Goal: Communication & Community: Answer question/provide support

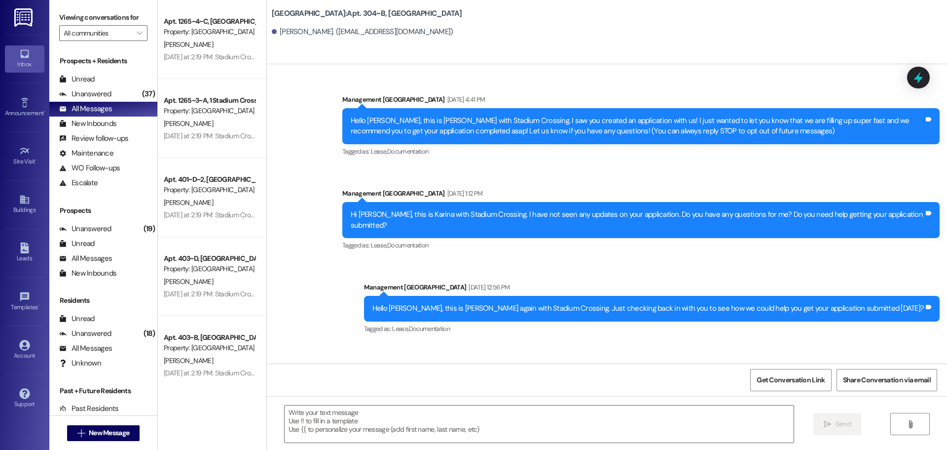
scroll to position [2743, 0]
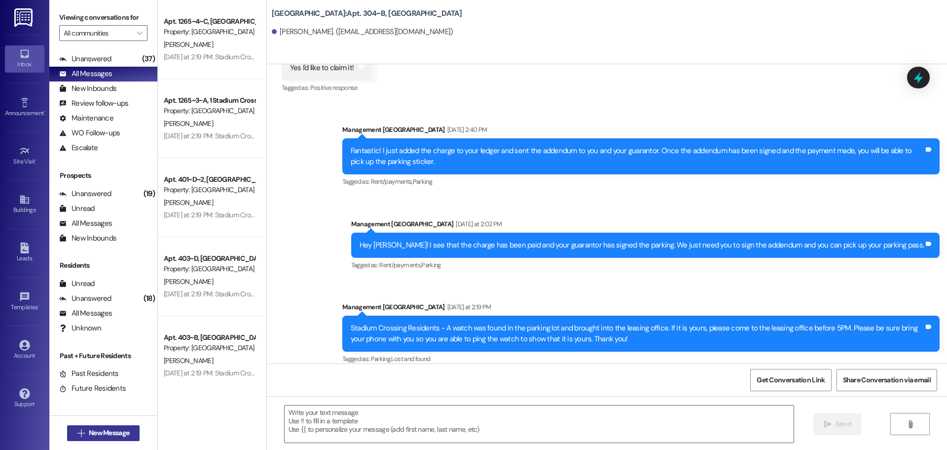
click at [110, 428] on span "New Message" at bounding box center [109, 432] width 40 height 10
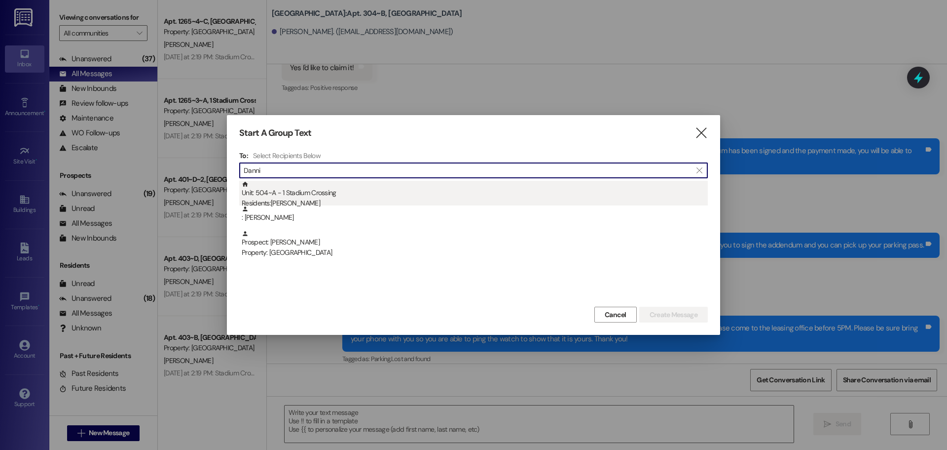
type input "Danni"
click at [290, 196] on div "Unit: 504~A - 1 Stadium Crossing Residents: [PERSON_NAME]" at bounding box center [475, 195] width 466 height 28
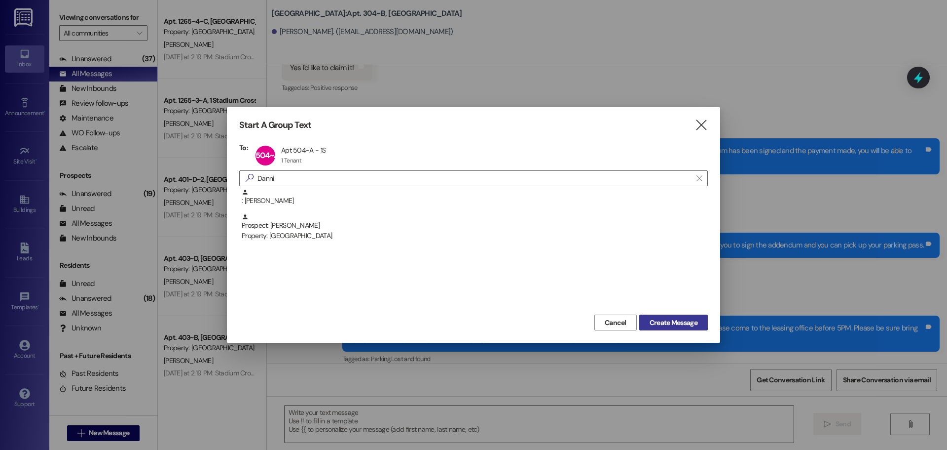
click at [693, 322] on span "Create Message" at bounding box center [674, 322] width 48 height 10
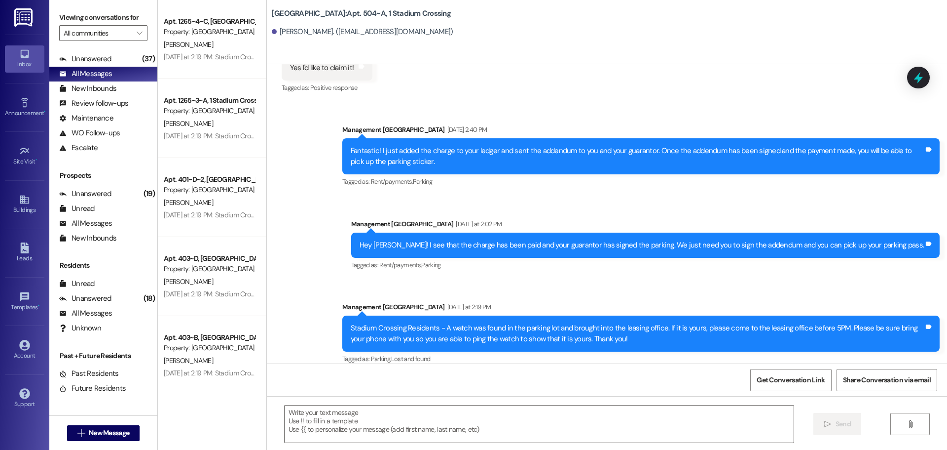
scroll to position [1499, 0]
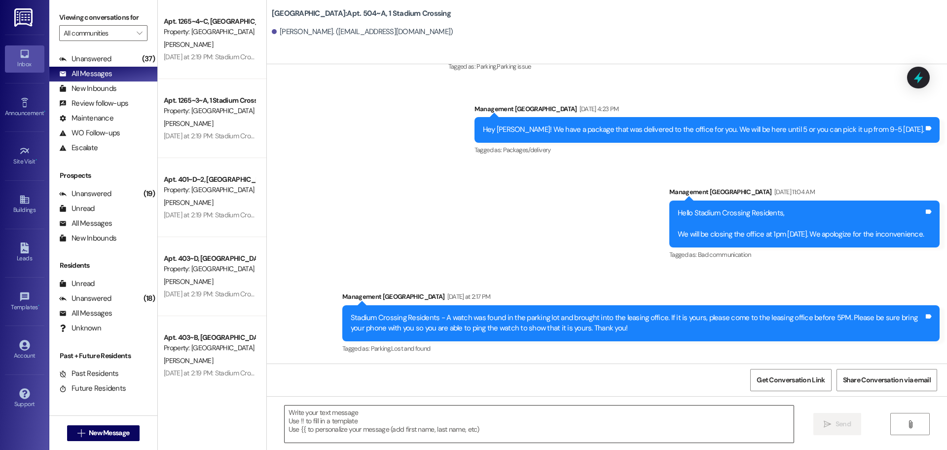
click at [330, 414] on textarea at bounding box center [539, 423] width 509 height 37
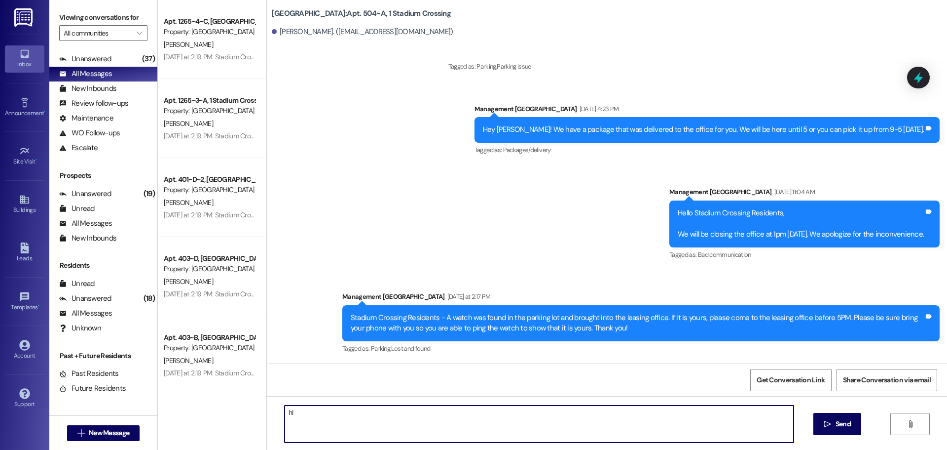
type textarea "h"
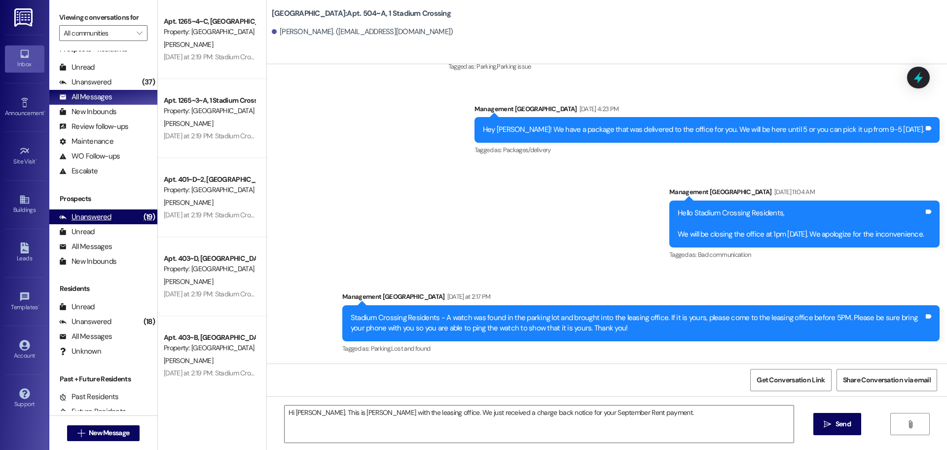
scroll to position [0, 0]
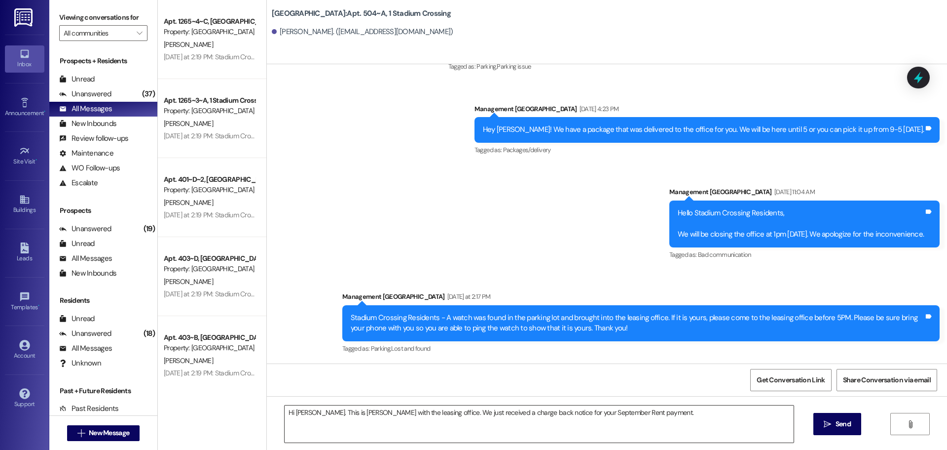
click at [641, 409] on textarea "Hi [PERSON_NAME]. This is [PERSON_NAME] with the leasing office. We just receiv…" at bounding box center [539, 423] width 509 height 37
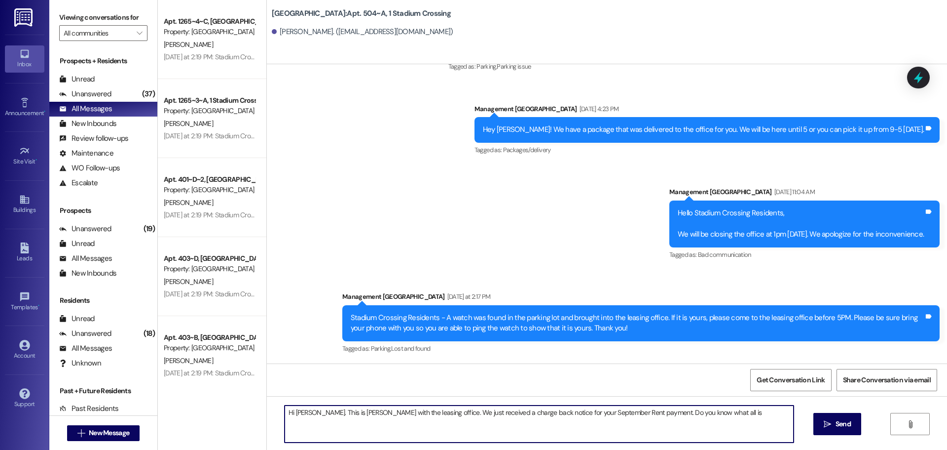
drag, startPoint x: 692, startPoint y: 413, endPoint x: 621, endPoint y: 410, distance: 71.6
click at [621, 410] on textarea "Hi [PERSON_NAME]. This is [PERSON_NAME] with the leasing office. We just receiv…" at bounding box center [539, 423] width 509 height 37
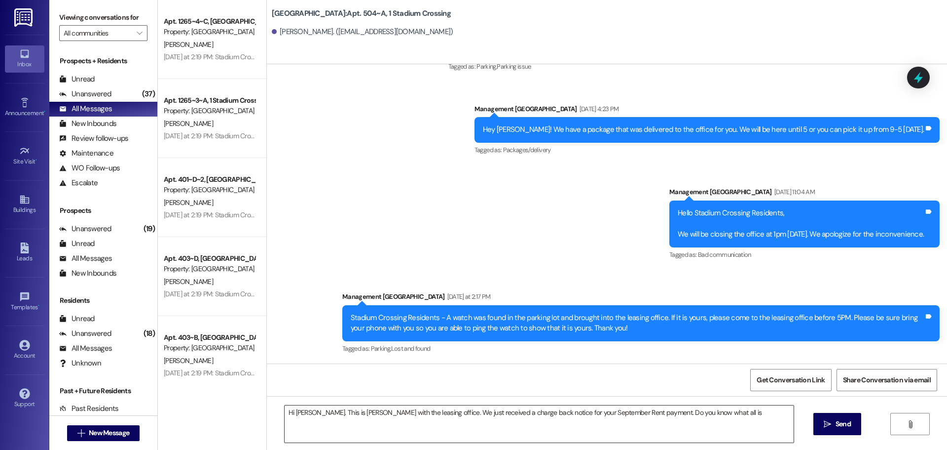
drag, startPoint x: 492, startPoint y: 438, endPoint x: 531, endPoint y: 430, distance: 40.3
click at [492, 438] on textarea "Hi [PERSON_NAME]. This is [PERSON_NAME] with the leasing office. We just receiv…" at bounding box center [539, 423] width 509 height 37
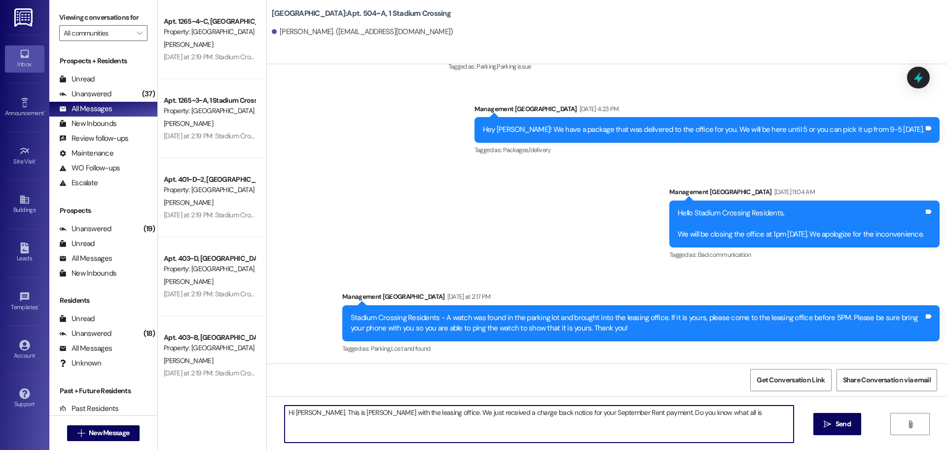
drag, startPoint x: 695, startPoint y: 411, endPoint x: 359, endPoint y: 407, distance: 336.1
click at [359, 407] on textarea "Hi [PERSON_NAME]. This is [PERSON_NAME] with the leasing office. We just receiv…" at bounding box center [539, 423] width 509 height 37
paste textarea "I wanted to let you know that we received a chargeback notice regarding your Se…"
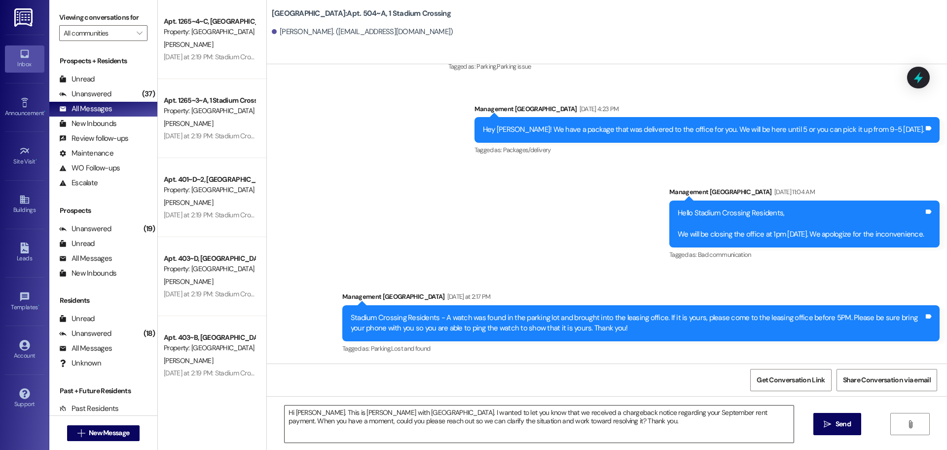
click at [575, 425] on textarea "Hi [PERSON_NAME]. This is [PERSON_NAME] with [GEOGRAPHIC_DATA]. I wanted to let…" at bounding box center [539, 423] width 509 height 37
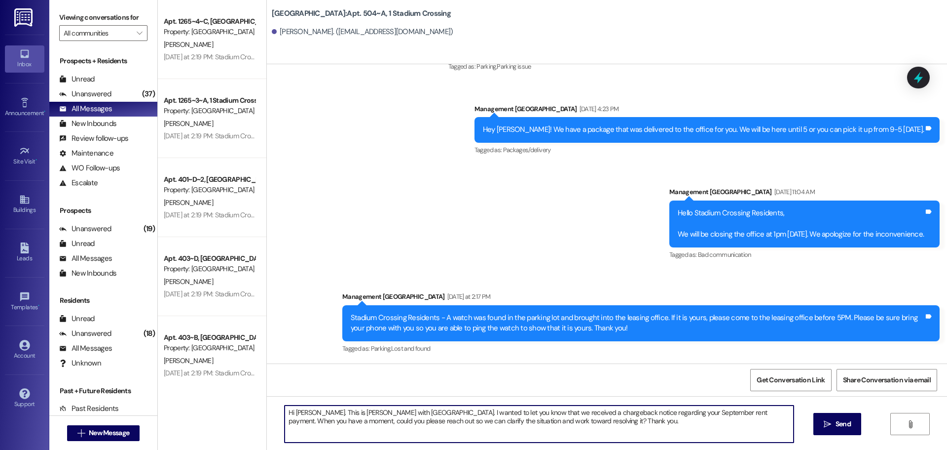
drag, startPoint x: 575, startPoint y: 425, endPoint x: 220, endPoint y: 402, distance: 356.0
click at [220, 402] on div "Apt. 1265~4~C, [GEOGRAPHIC_DATA] Property: [GEOGRAPHIC_DATA] [PERSON_NAME] [DAT…" at bounding box center [553, 225] width 790 height 450
paste textarea ", this is [PERSON_NAME]. I wanted to let you know we received a chargeback noti…"
click at [350, 410] on textarea "Hi [PERSON_NAME], this is [PERSON_NAME]. I wanted to let you know we received a…" at bounding box center [539, 423] width 509 height 37
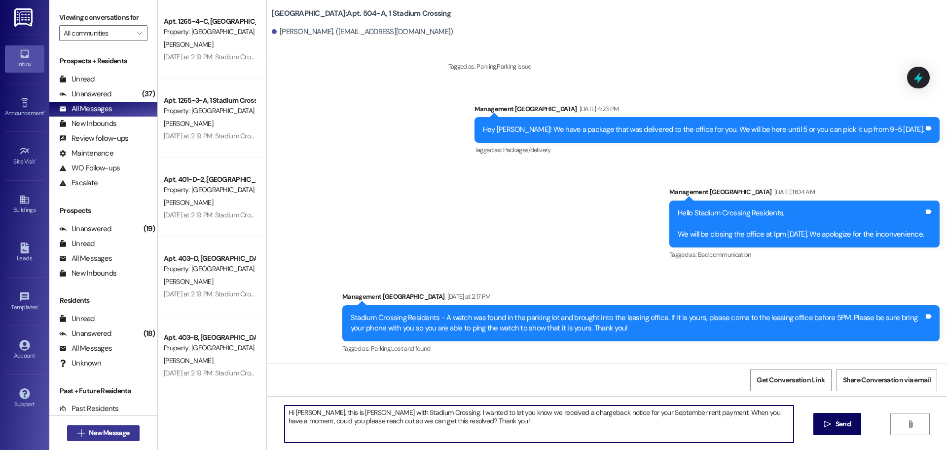
type textarea "Hi [PERSON_NAME], this is [PERSON_NAME] with Stadium Crossing. I wanted to let …"
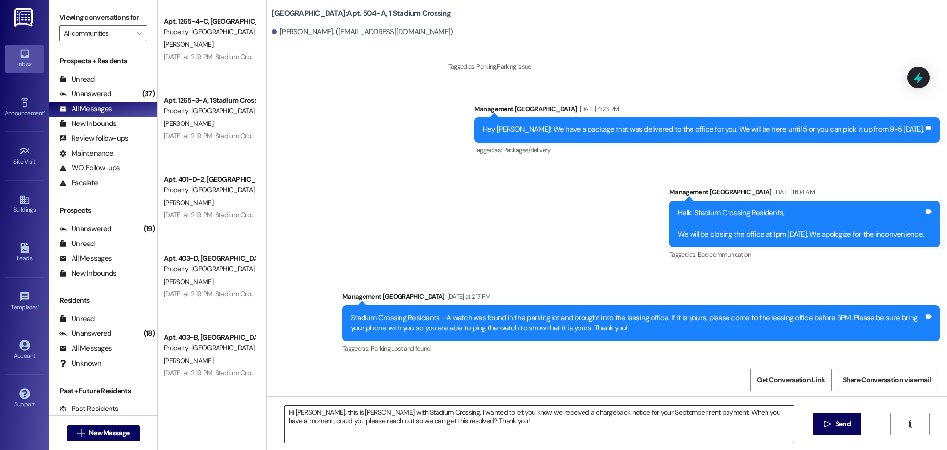
click at [465, 424] on textarea "Hi [PERSON_NAME], this is [PERSON_NAME] with Stadium Crossing. I wanted to let …" at bounding box center [539, 423] width 509 height 37
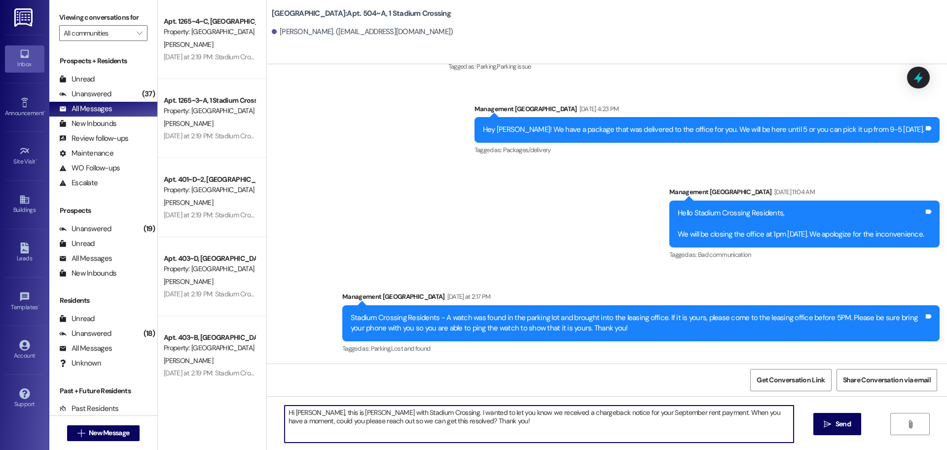
drag, startPoint x: 454, startPoint y: 422, endPoint x: 271, endPoint y: 404, distance: 183.5
click at [271, 404] on div "Hi [PERSON_NAME], this is [PERSON_NAME] with Stadium Crossing. I wanted to let …" at bounding box center [607, 433] width 681 height 74
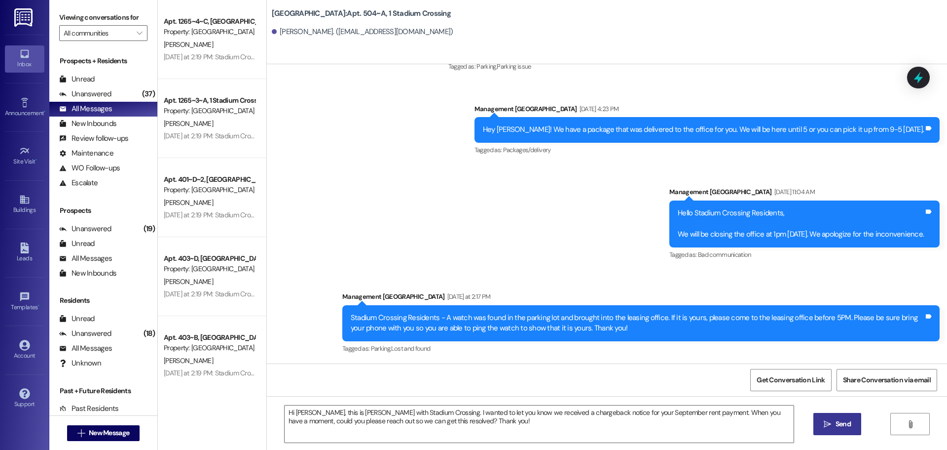
click at [848, 427] on span "Send" at bounding box center [843, 423] width 15 height 10
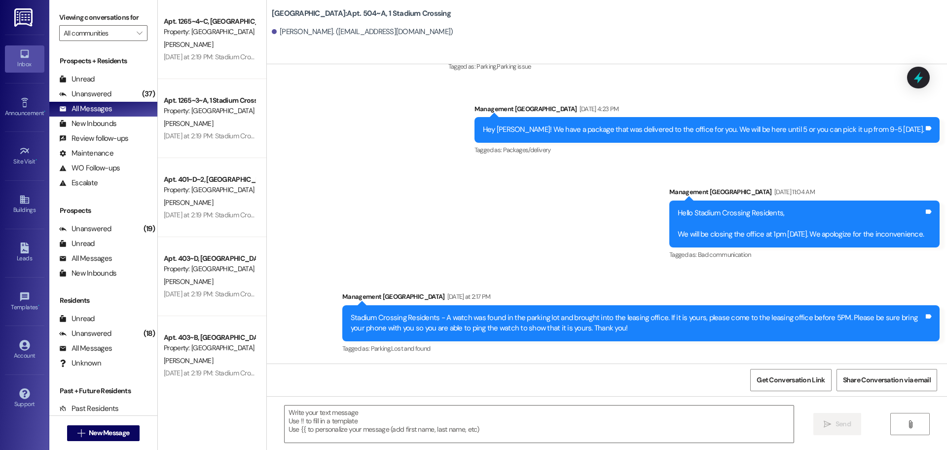
scroll to position [1578, 0]
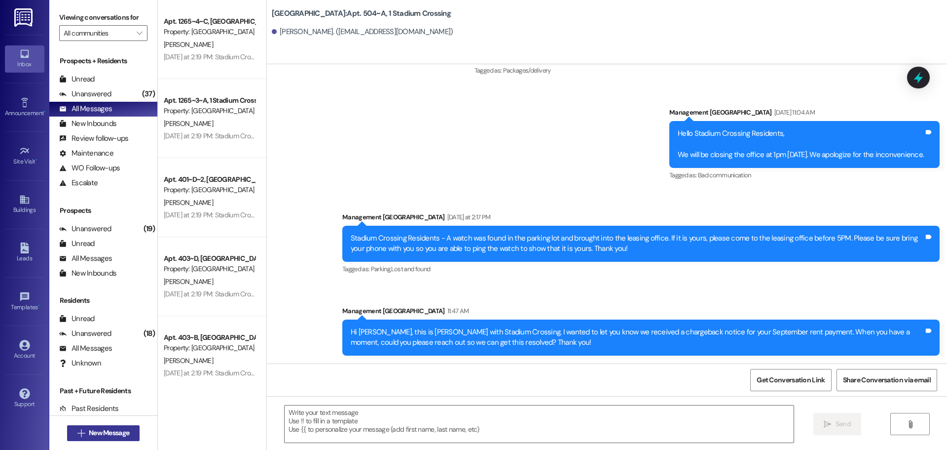
click at [96, 435] on span "New Message" at bounding box center [109, 432] width 40 height 10
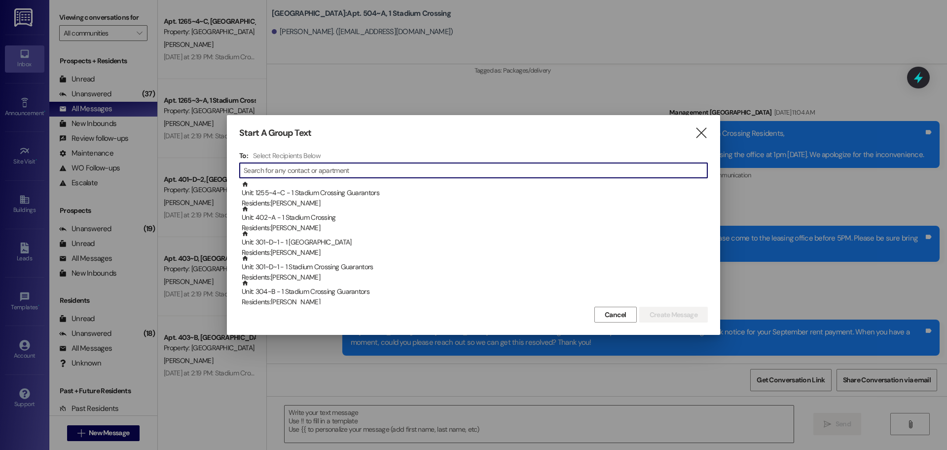
click at [349, 174] on input at bounding box center [476, 170] width 464 height 14
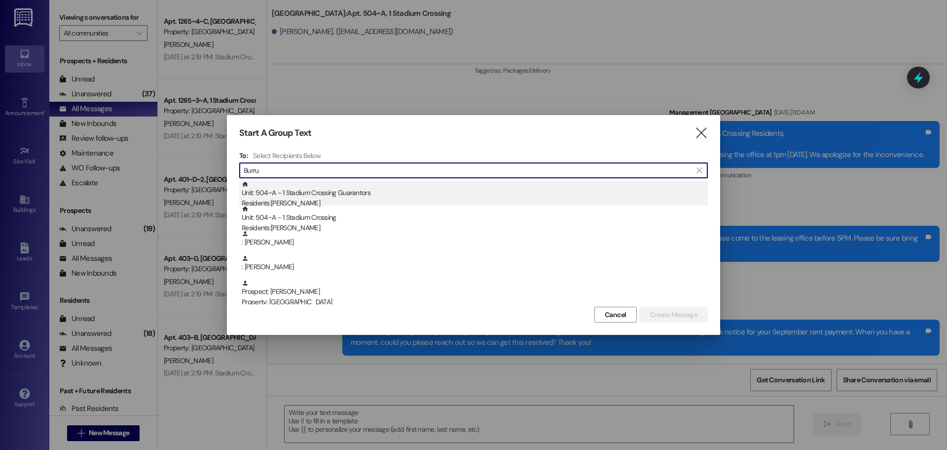
type input "Burru"
click at [337, 201] on div "Residents: [PERSON_NAME]" at bounding box center [475, 203] width 466 height 10
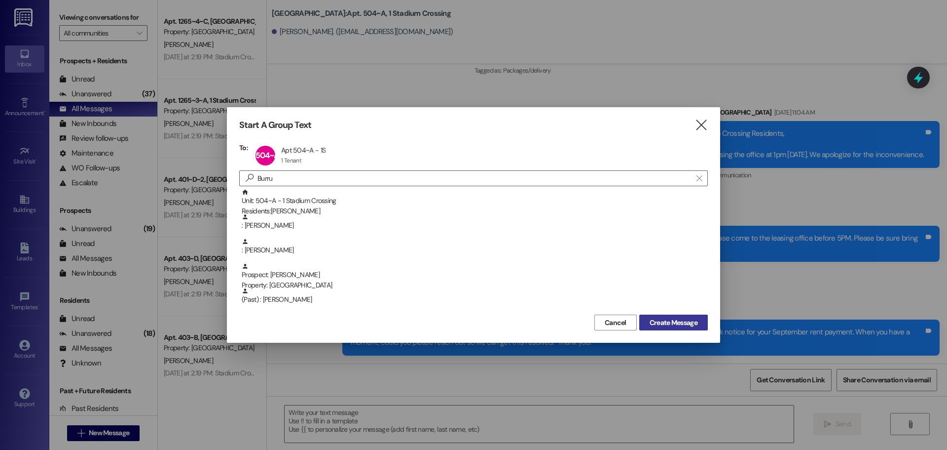
click at [696, 323] on span "Create Message" at bounding box center [674, 322] width 48 height 10
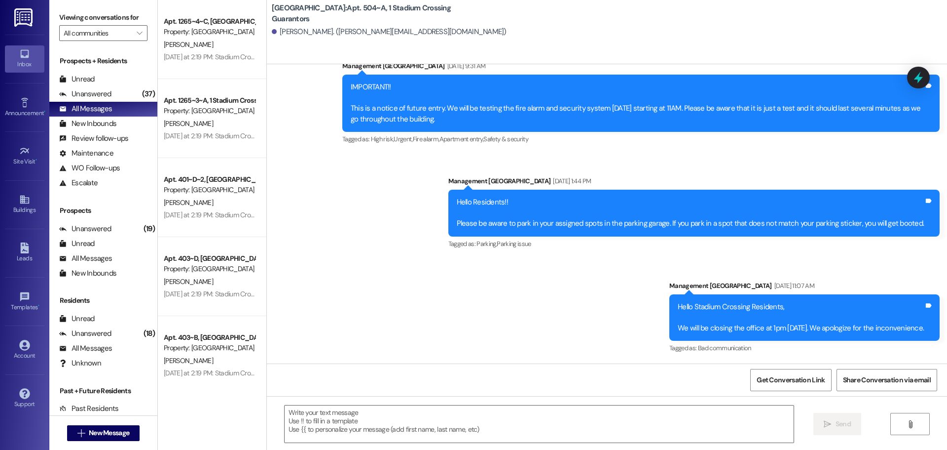
scroll to position [254, 0]
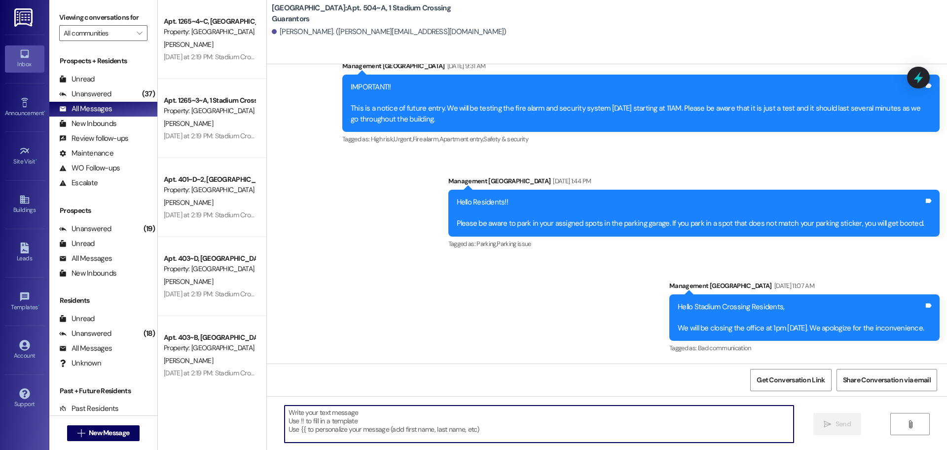
click at [341, 426] on textarea at bounding box center [539, 423] width 509 height 37
paste textarea "Hi [PERSON_NAME], this is [PERSON_NAME] with Stadium Crossing. I wanted to let …"
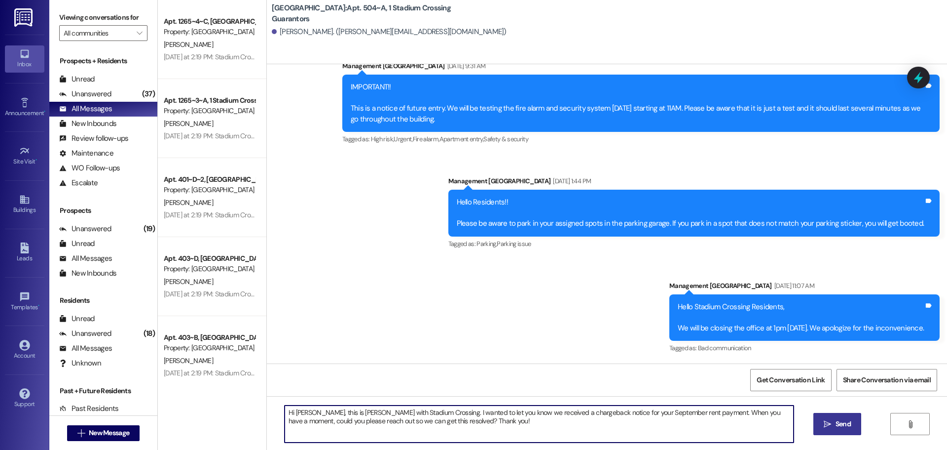
click at [300, 411] on textarea "Hi [PERSON_NAME], this is [PERSON_NAME] with Stadium Crossing. I wanted to let …" at bounding box center [539, 423] width 509 height 37
click at [600, 412] on textarea "Hi [PERSON_NAME], this is [PERSON_NAME] with Stadium Crossing. I wanted to let …" at bounding box center [539, 423] width 509 height 37
type textarea "Hi [PERSON_NAME], this is [PERSON_NAME] with Stadium Crossing. I wanted to let …"
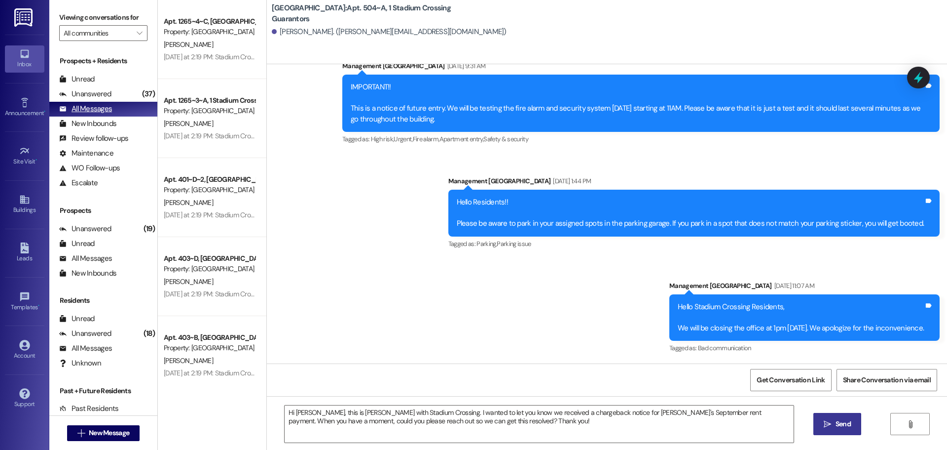
click at [85, 108] on div "All Messages" at bounding box center [85, 109] width 53 height 10
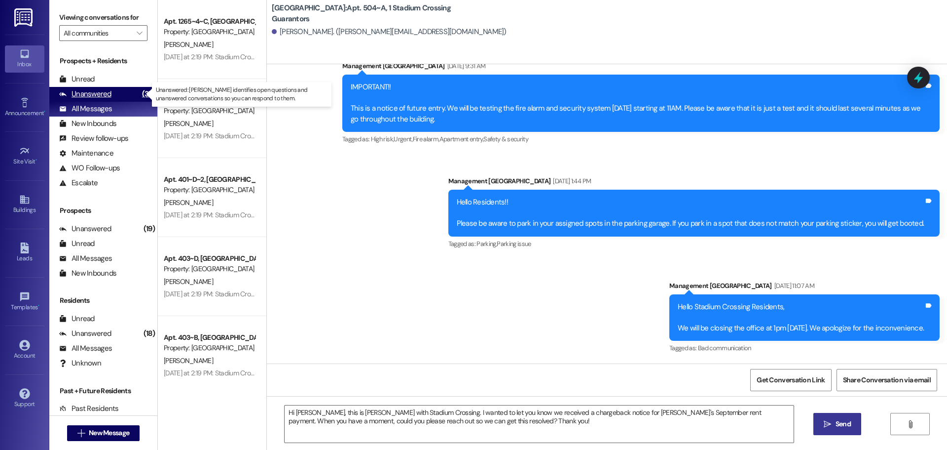
click at [99, 96] on div "Unanswered" at bounding box center [85, 94] width 52 height 10
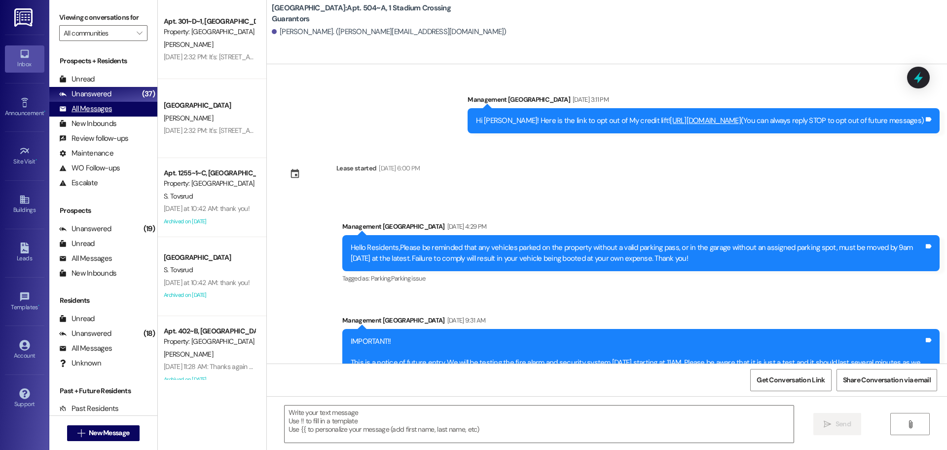
click at [91, 108] on div "All Messages" at bounding box center [85, 109] width 53 height 10
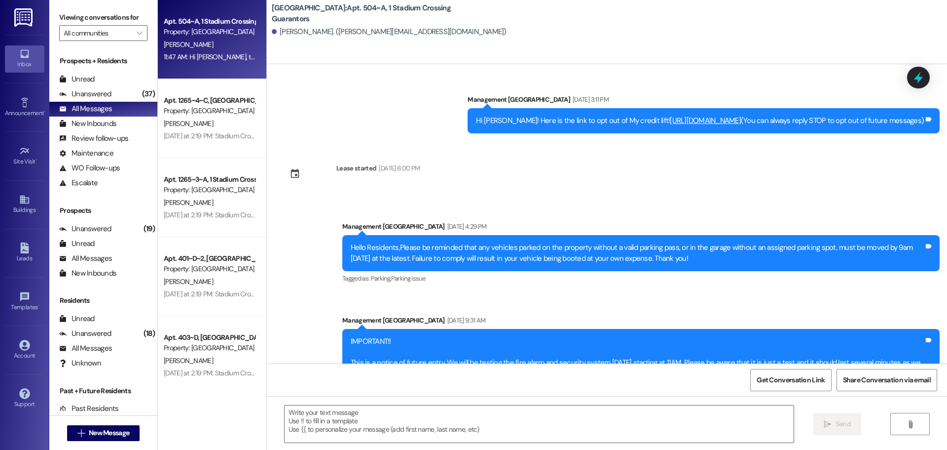
click at [212, 41] on div "[PERSON_NAME]" at bounding box center [209, 44] width 93 height 12
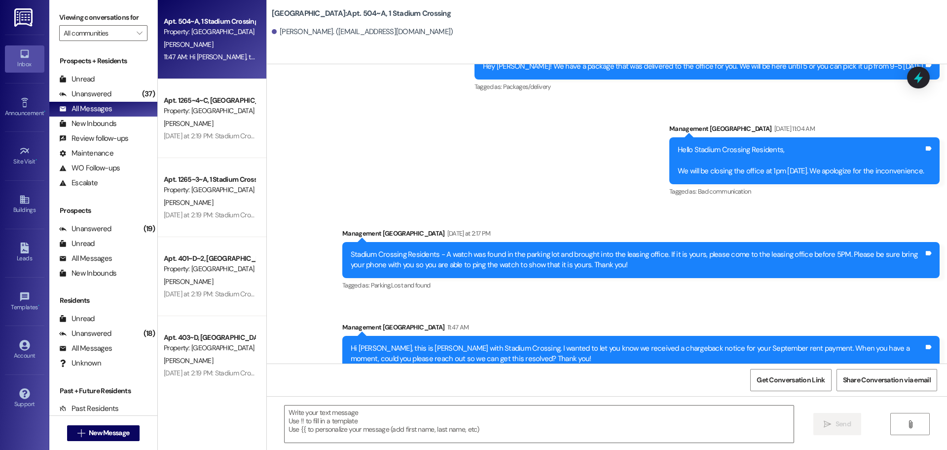
scroll to position [1592, 0]
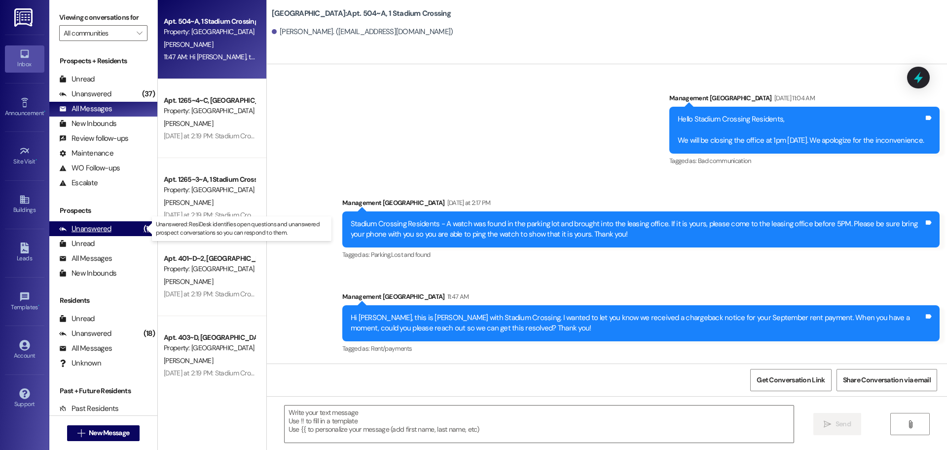
click at [86, 225] on div "Unanswered" at bounding box center [85, 229] width 52 height 10
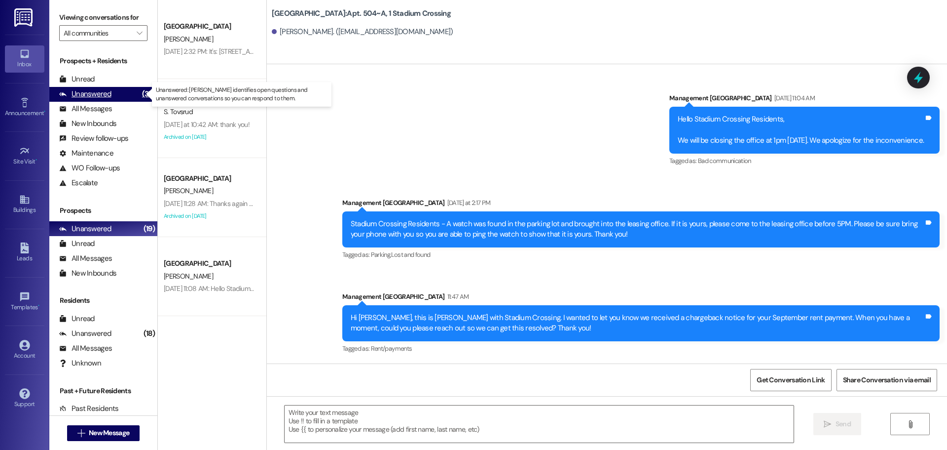
click at [81, 96] on div "Unanswered" at bounding box center [85, 94] width 52 height 10
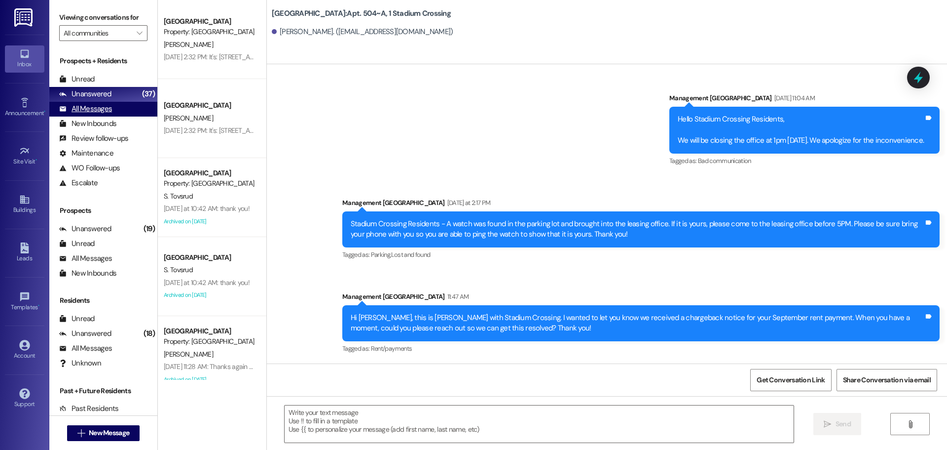
click at [82, 110] on div "All Messages" at bounding box center [85, 109] width 53 height 10
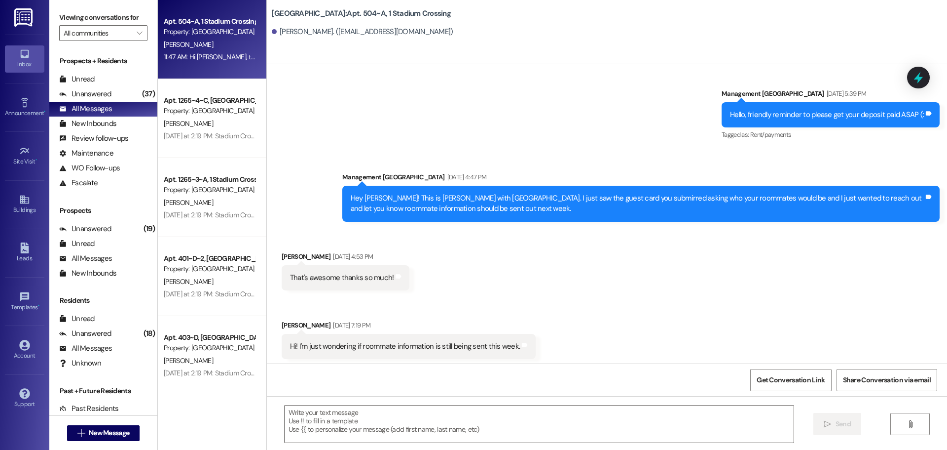
scroll to position [682, 0]
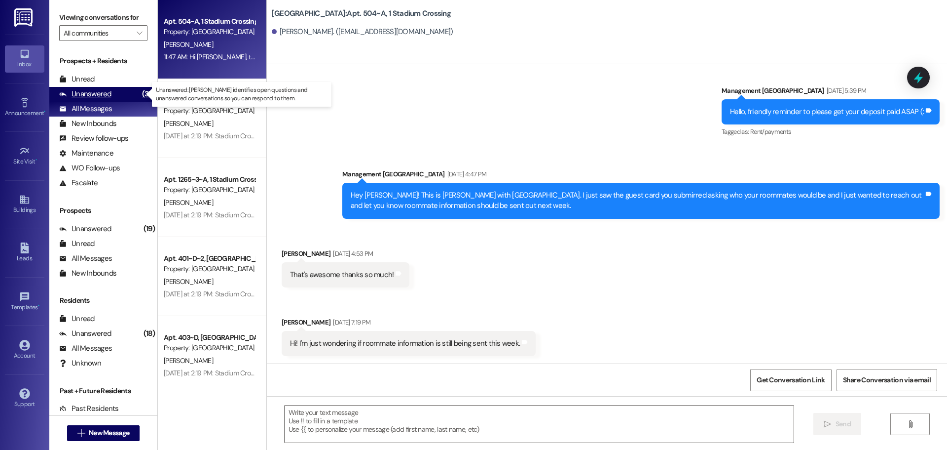
click at [87, 91] on div "Unanswered" at bounding box center [85, 94] width 52 height 10
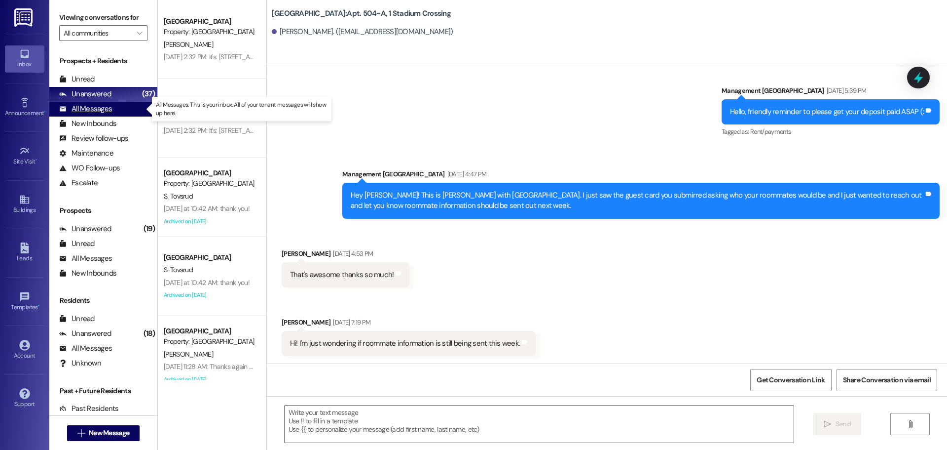
click at [77, 108] on div "All Messages" at bounding box center [85, 109] width 53 height 10
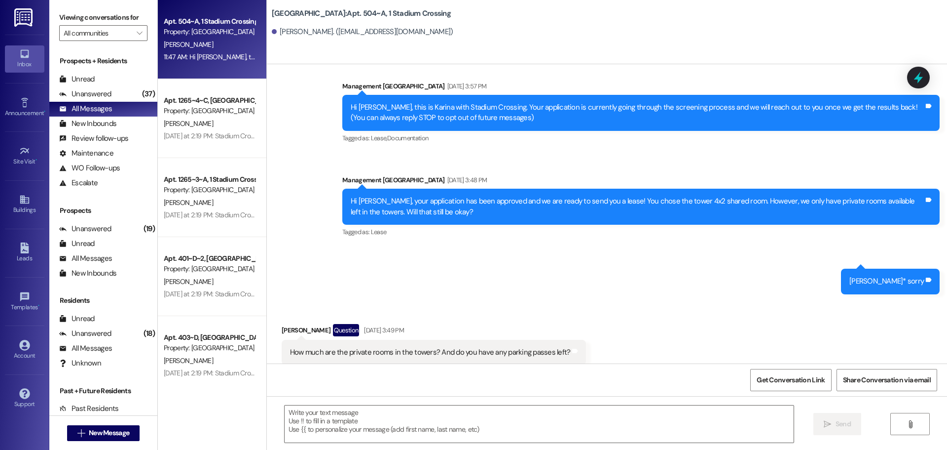
scroll to position [0, 0]
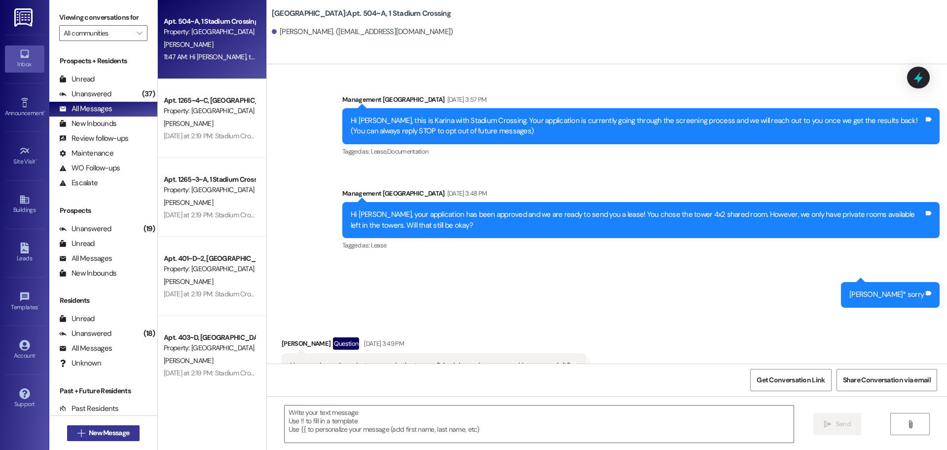
click at [101, 429] on span "New Message" at bounding box center [109, 432] width 40 height 10
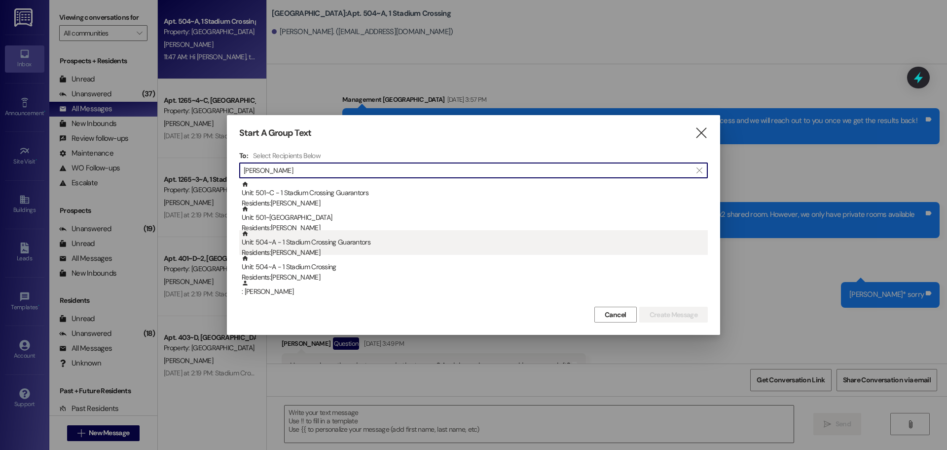
type input "[PERSON_NAME]"
click at [280, 248] on div "Residents: [PERSON_NAME]" at bounding box center [475, 252] width 466 height 10
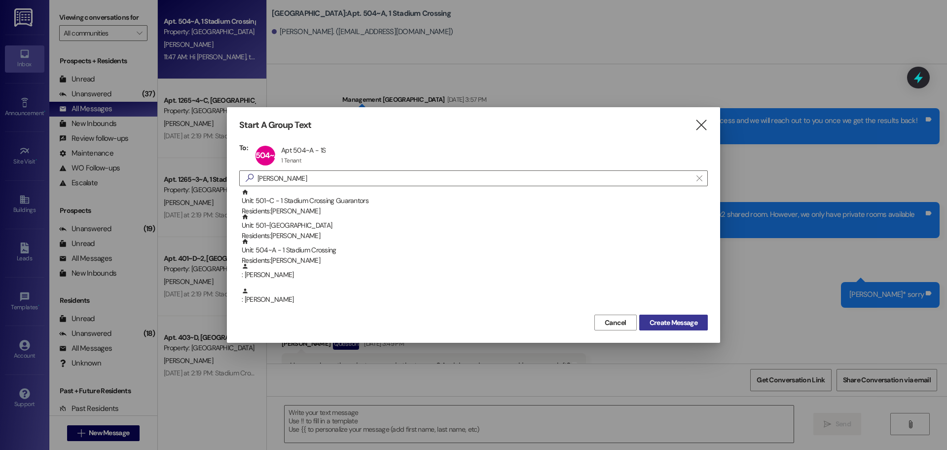
click at [693, 321] on span "Create Message" at bounding box center [674, 322] width 48 height 10
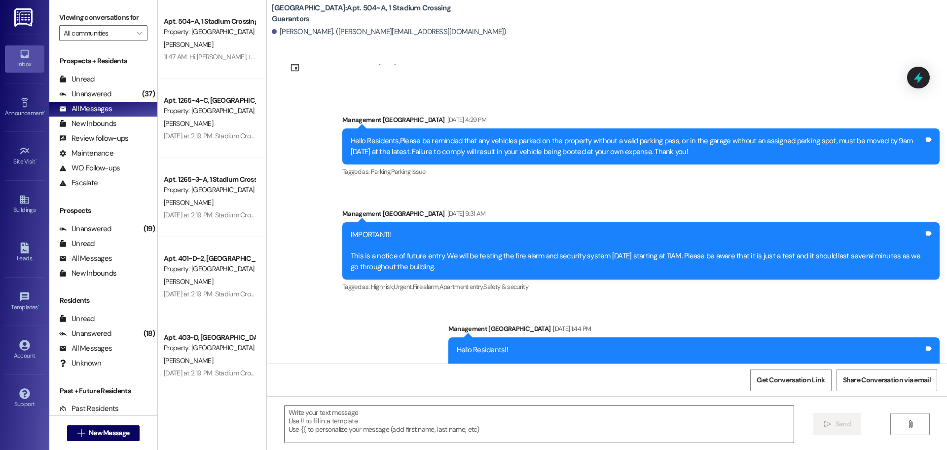
scroll to position [254, 0]
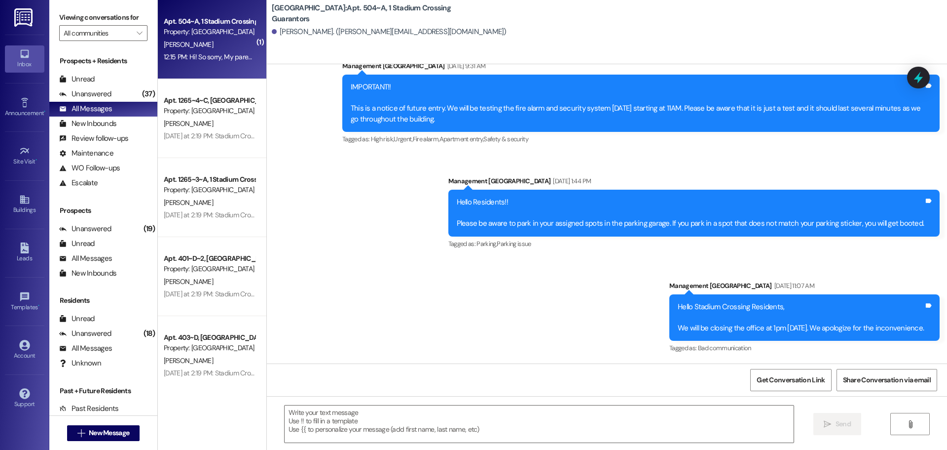
click at [198, 53] on div "12:15 PM: Hi! So sorry, My parent's card is connected to the rent payment walle…" at bounding box center [498, 56] width 668 height 9
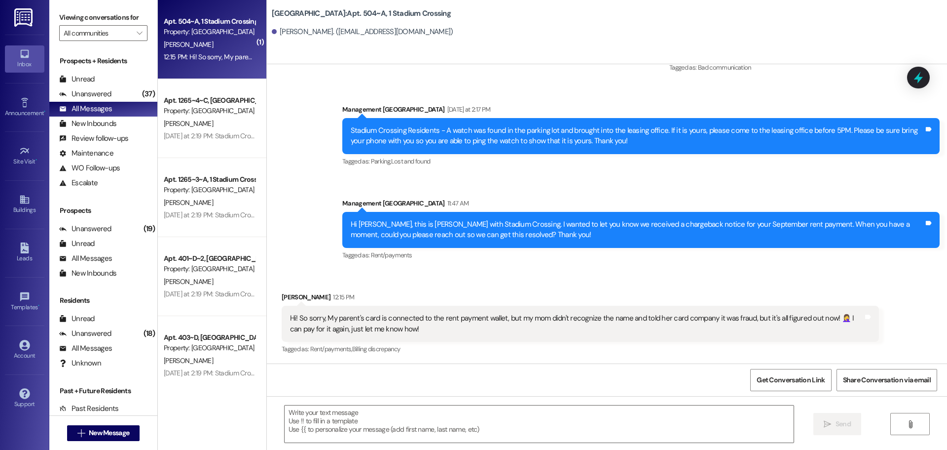
scroll to position [1686, 0]
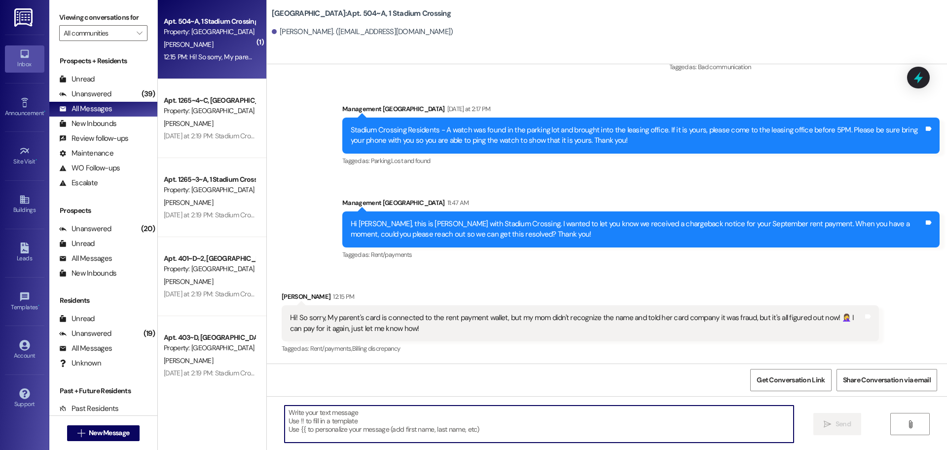
click at [308, 423] on textarea at bounding box center [539, 423] width 509 height 37
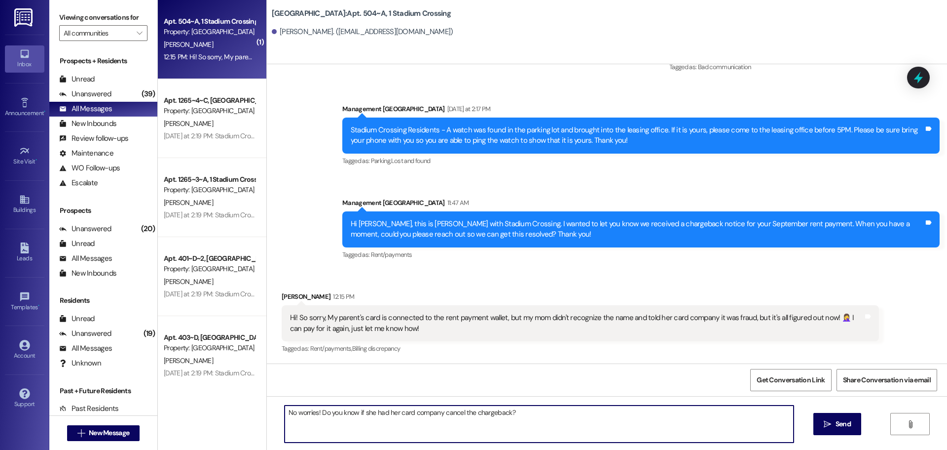
click at [556, 417] on textarea "No worries! Do you know if she had her card company cancel the chargeback?" at bounding box center [539, 423] width 509 height 37
drag, startPoint x: 311, startPoint y: 413, endPoint x: 342, endPoint y: 413, distance: 31.1
click at [311, 413] on textarea "No worries! Do you know if she had her card company cancel the chargeback and t…" at bounding box center [539, 423] width 509 height 37
click at [684, 410] on textarea "No worries, thank you for the update! Do you know if she had her card company c…" at bounding box center [539, 423] width 509 height 37
type textarea "No worries, thank you for the update! Do you know if she had her card company c…"
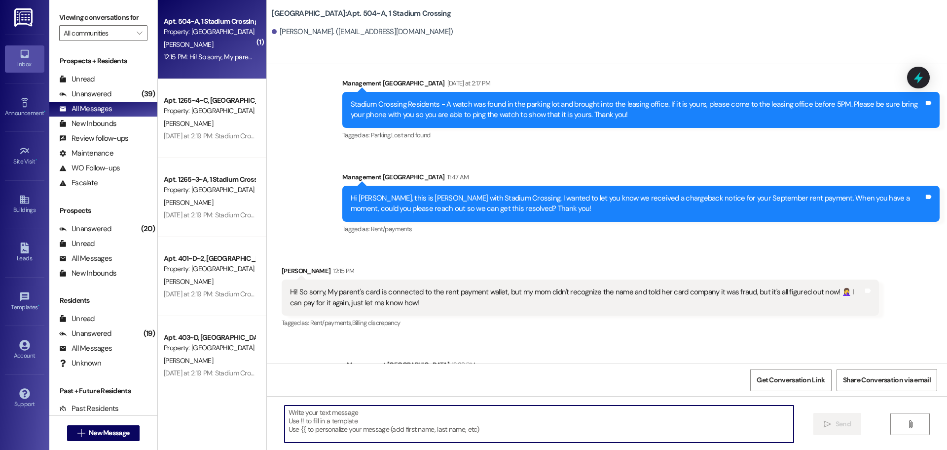
scroll to position [1755, 0]
